Goal: Find specific page/section: Find specific page/section

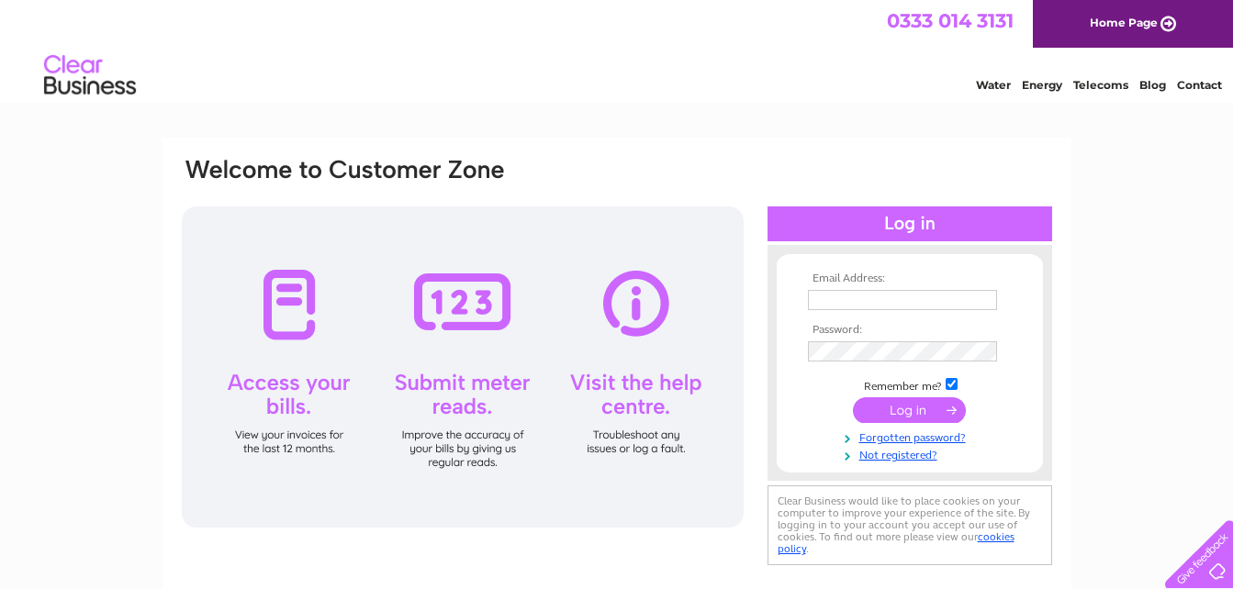
type input "parkersdunbar@gmail.com"
click at [906, 408] on input "submit" at bounding box center [909, 410] width 113 height 26
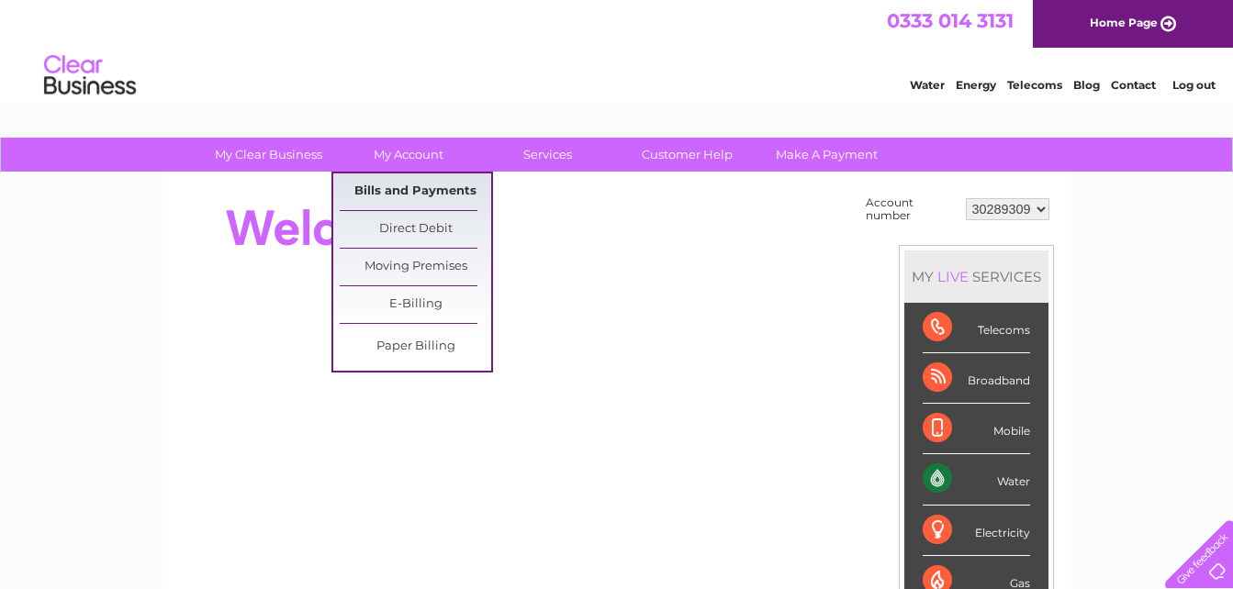
click at [406, 185] on link "Bills and Payments" at bounding box center [415, 191] width 151 height 37
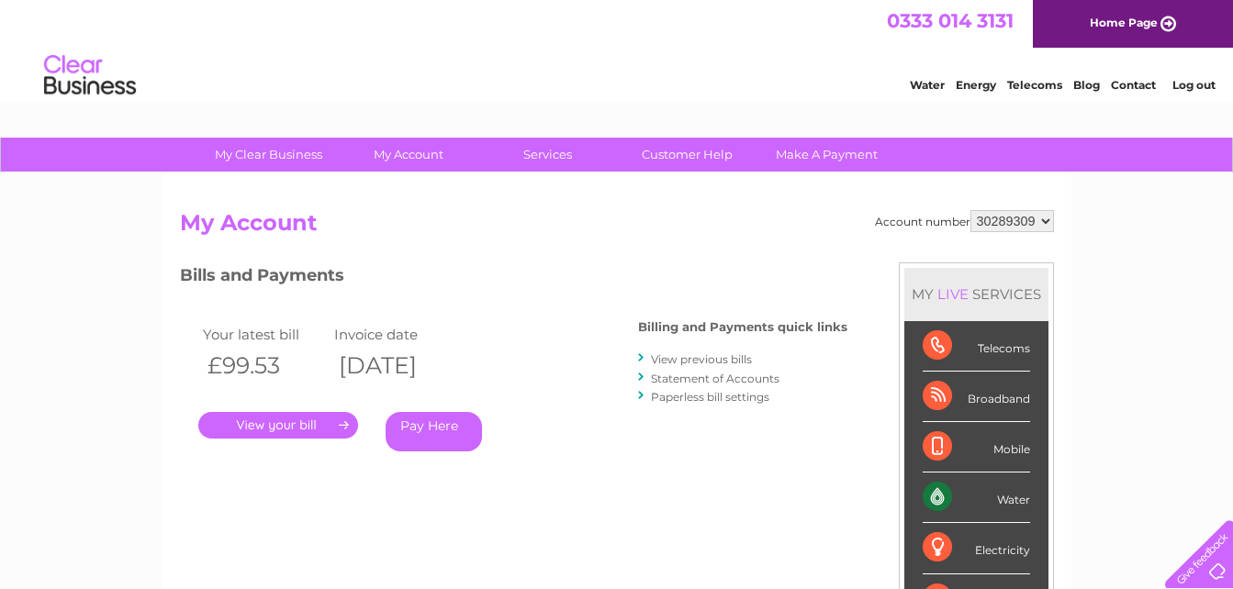
click at [306, 430] on link "." at bounding box center [278, 425] width 160 height 27
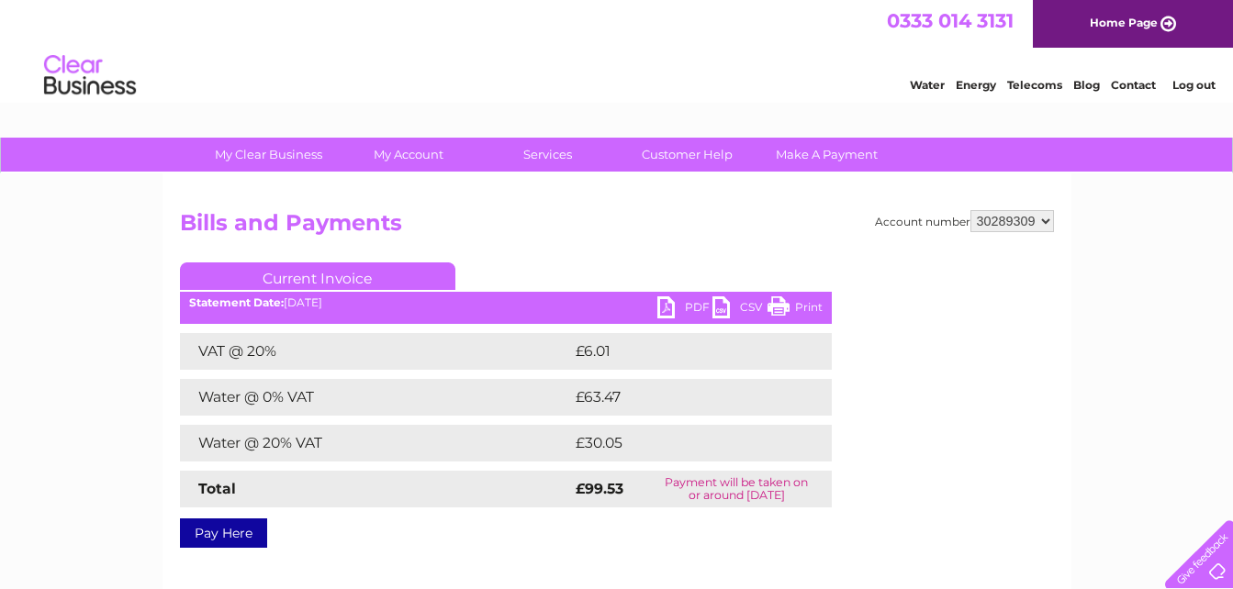
click at [689, 308] on link "PDF" at bounding box center [684, 309] width 55 height 27
